Goal: Task Accomplishment & Management: Manage account settings

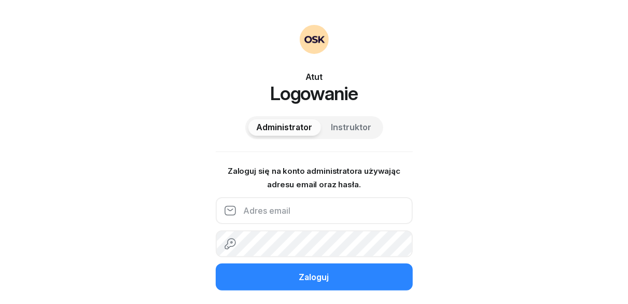
click at [348, 214] on input "email" at bounding box center [314, 210] width 197 height 27
click at [459, 197] on div "Atut Logowanie Administrator Instruktor Zaloguj się na konto administratora uży…" at bounding box center [314, 170] width 628 height 341
click at [342, 211] on input "email" at bounding box center [314, 210] width 197 height 27
type input "[EMAIL_ADDRESS][DOMAIN_NAME]"
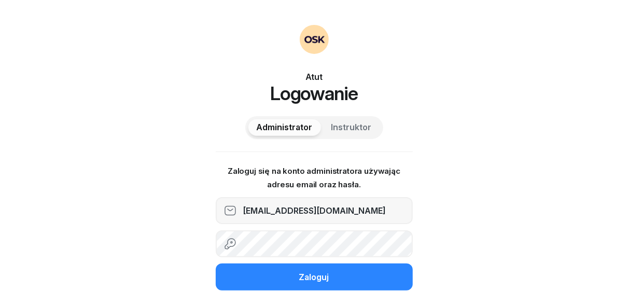
click at [216, 263] on button "Zaloguj" at bounding box center [314, 276] width 197 height 27
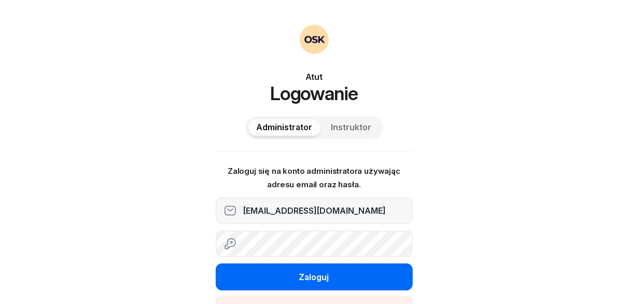
click at [349, 284] on button "Zaloguj" at bounding box center [314, 276] width 197 height 27
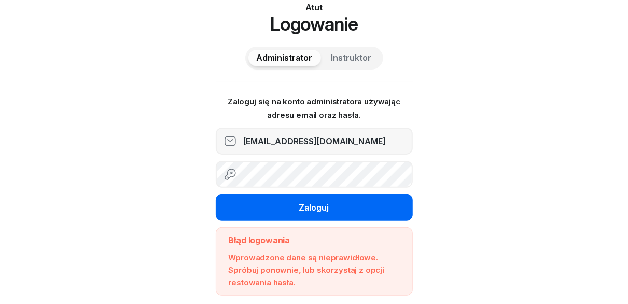
scroll to position [104, 0]
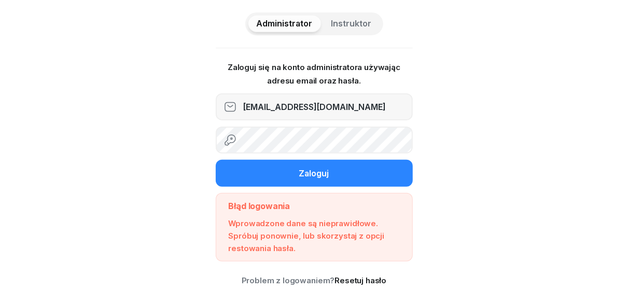
click at [183, 138] on div "Atut Logowanie Administrator Instruktor Zaloguj się na konto administratora uży…" at bounding box center [314, 104] width 628 height 416
click at [216, 160] on button "Zaloguj" at bounding box center [314, 173] width 197 height 27
click at [86, 153] on div "Atut Logowanie Administrator Instruktor Zaloguj się na konto administratora uży…" at bounding box center [314, 104] width 628 height 416
